Goal: Find specific page/section: Find specific page/section

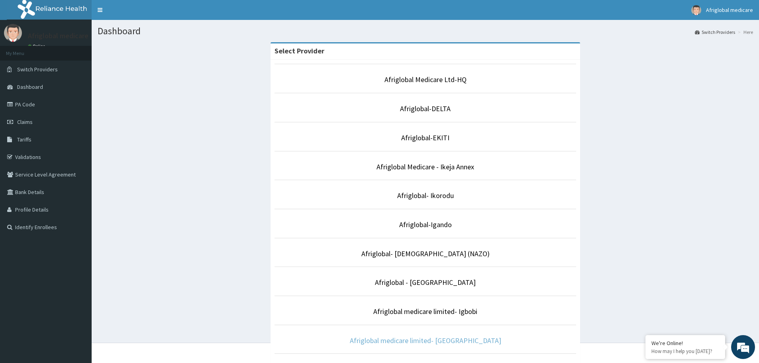
click at [428, 343] on link "Afriglobal medicare limited- [GEOGRAPHIC_DATA]" at bounding box center [425, 340] width 151 height 9
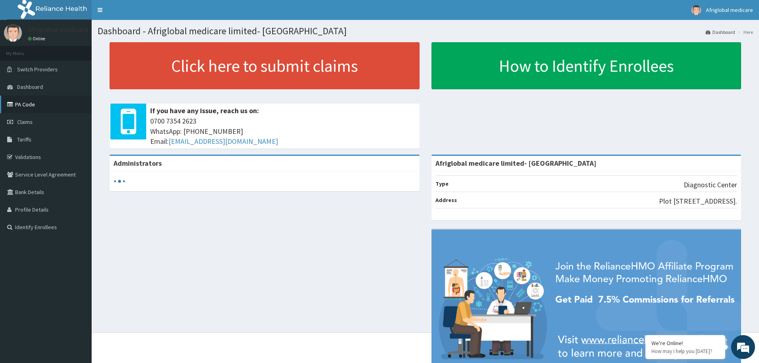
drag, startPoint x: 0, startPoint y: 0, endPoint x: 27, endPoint y: 103, distance: 106.5
click at [27, 103] on link "PA Code" at bounding box center [46, 105] width 92 height 18
